Goal: Navigation & Orientation: Find specific page/section

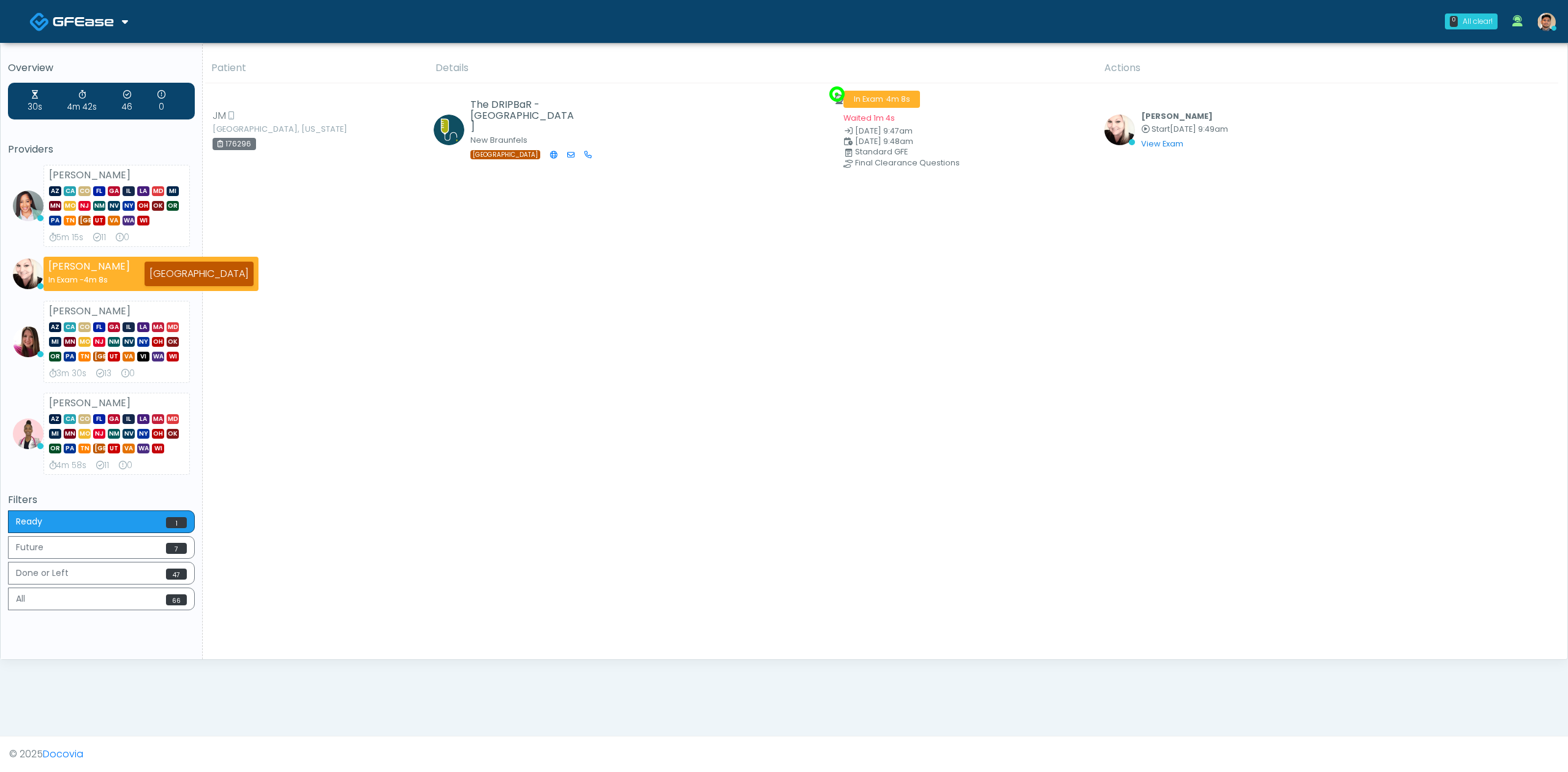
click at [94, 21] on img at bounding box center [83, 21] width 61 height 12
click at [111, 18] on img at bounding box center [83, 21] width 61 height 12
click at [102, 55] on link "Docovia Staffing" at bounding box center [83, 63] width 127 height 29
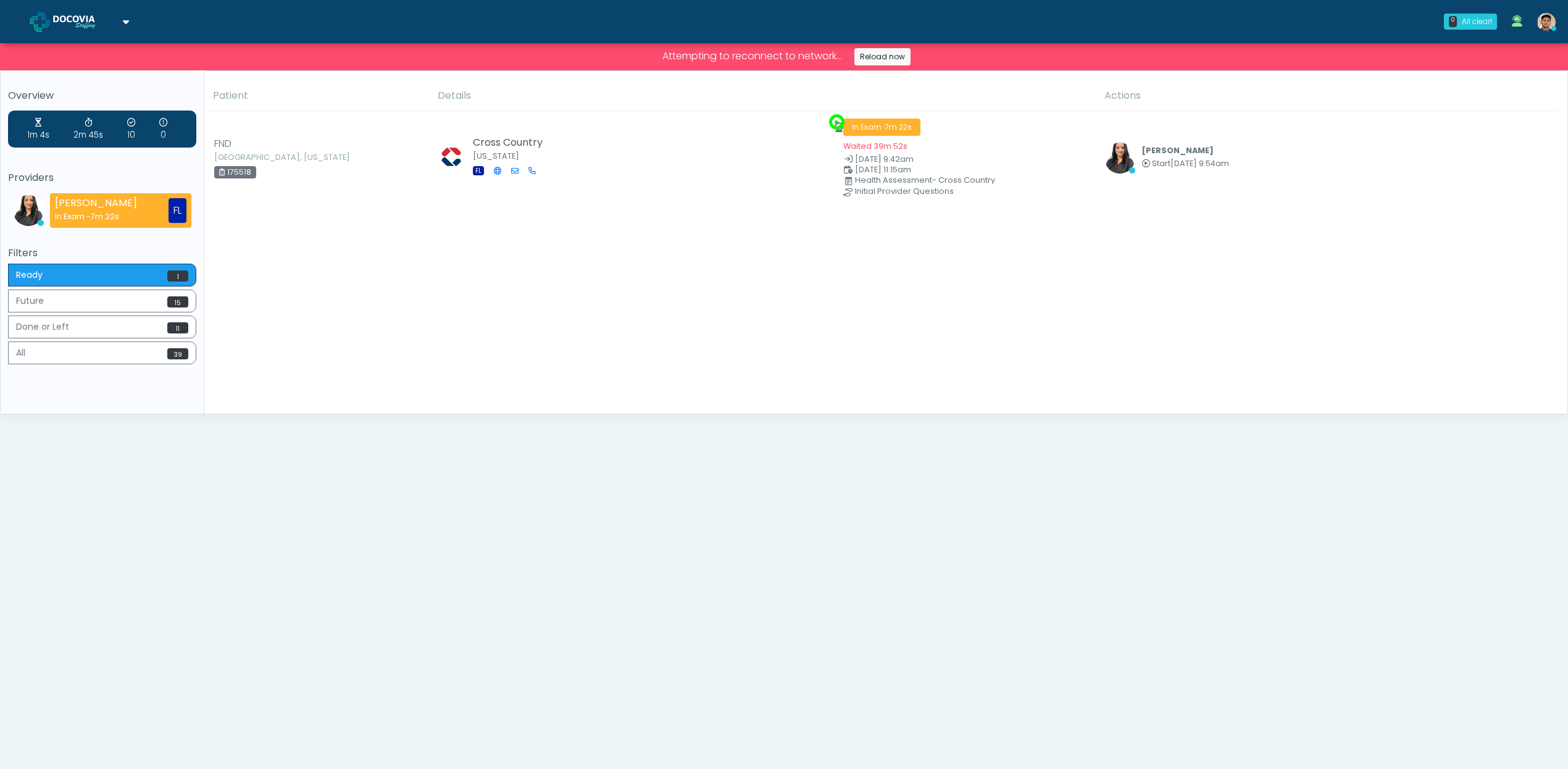
click at [140, 493] on div "Overview 1m 4s 2m 45s 10 0 Providers Viral Patel In Exam - 7m 22s FL Filters Re…" at bounding box center [784, 437] width 1568 height 734
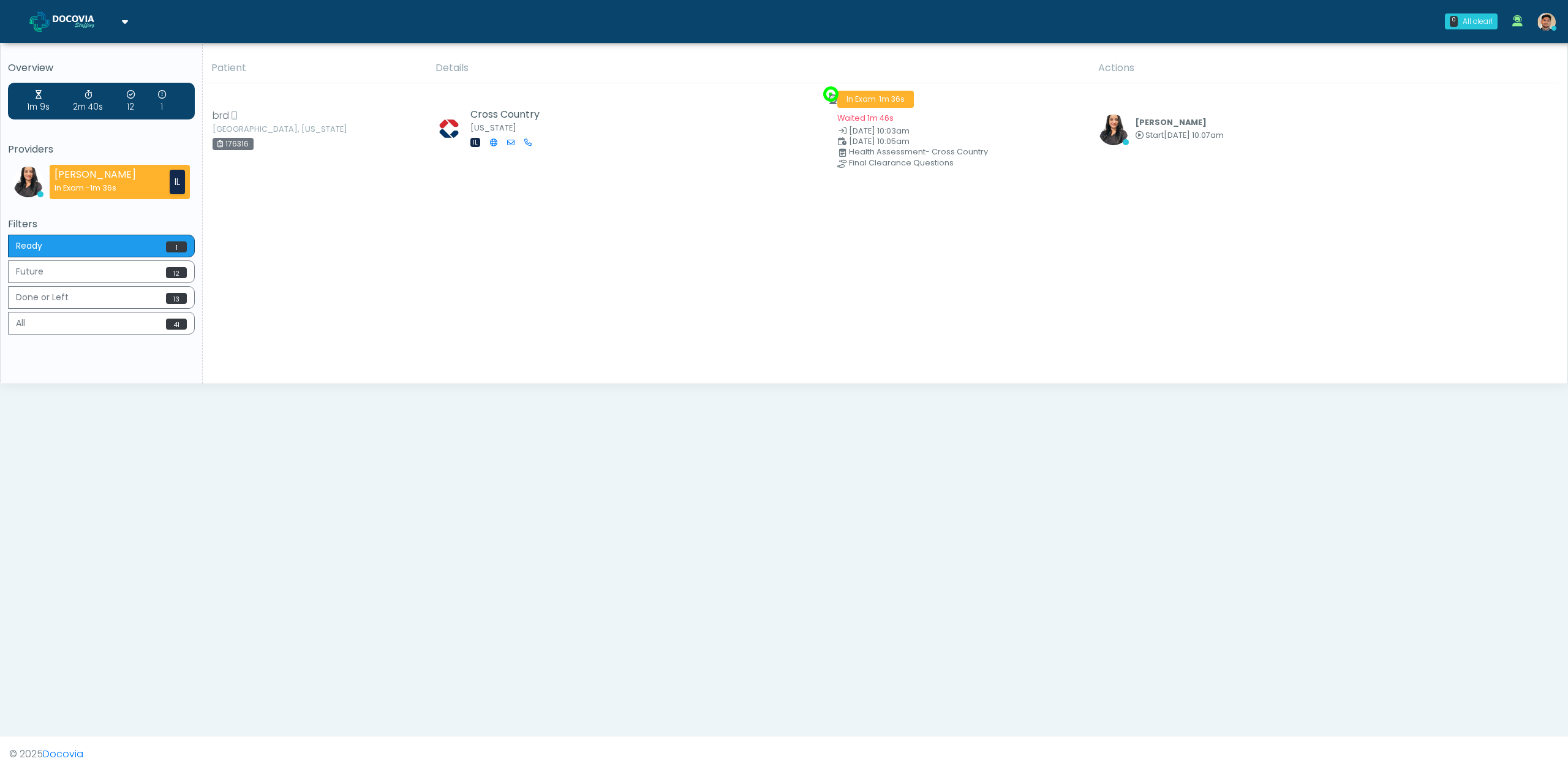
click at [232, 483] on div "Overview 1m 9s 2m 40s 12 1 Providers [PERSON_NAME] In Exam - 1m 36s IL Filters …" at bounding box center [784, 407] width 1568 height 729
